Goal: Transaction & Acquisition: Download file/media

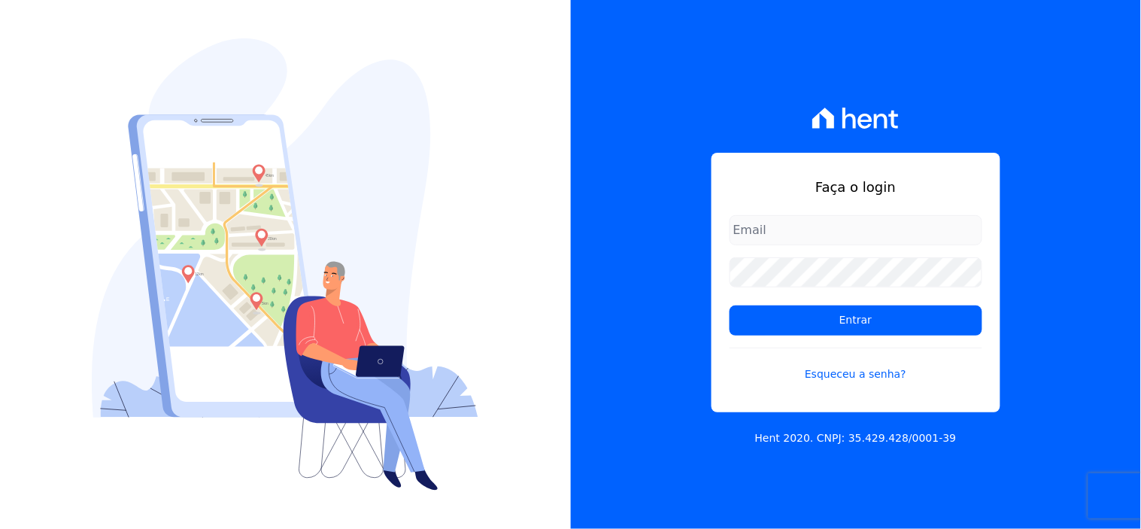
type input "[EMAIL_ADDRESS][DOMAIN_NAME]"
click at [821, 329] on input "Entrar" at bounding box center [856, 320] width 253 height 30
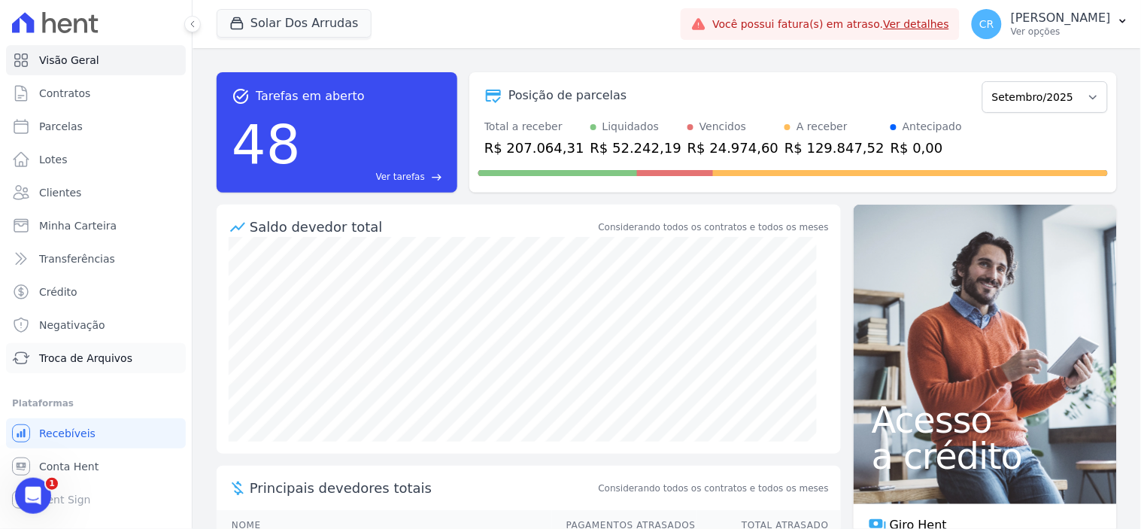
click at [87, 348] on link "Troca de Arquivos" at bounding box center [96, 358] width 180 height 30
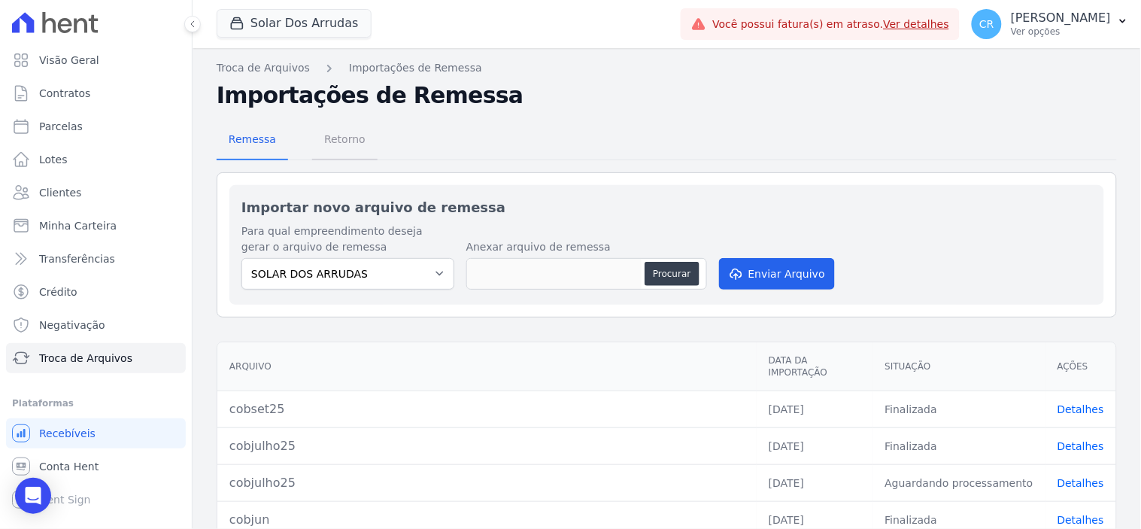
click at [349, 145] on span "Retorno" at bounding box center [344, 139] width 59 height 30
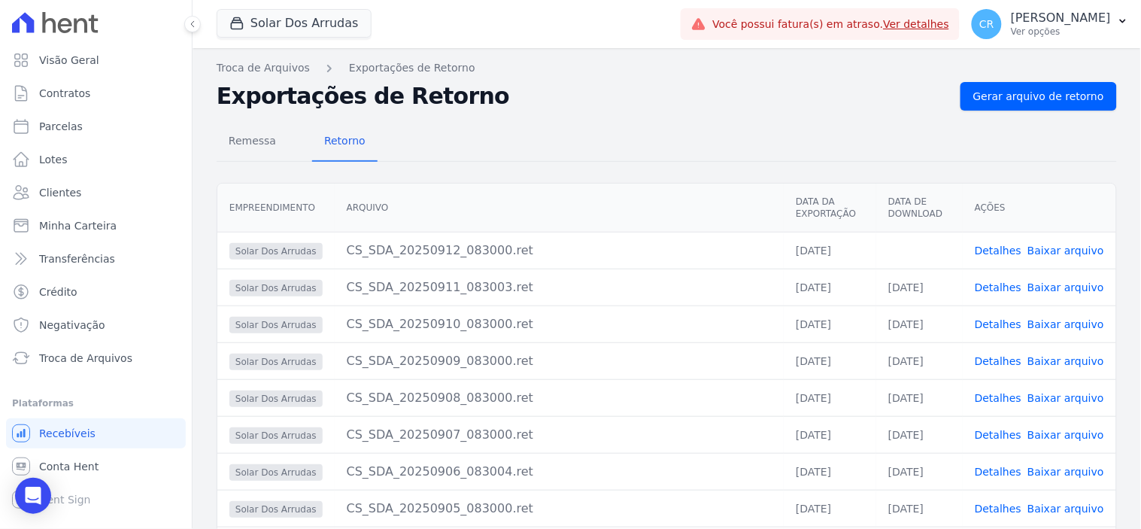
click at [1057, 250] on link "Baixar arquivo" at bounding box center [1065, 250] width 77 height 12
